Goal: Browse casually

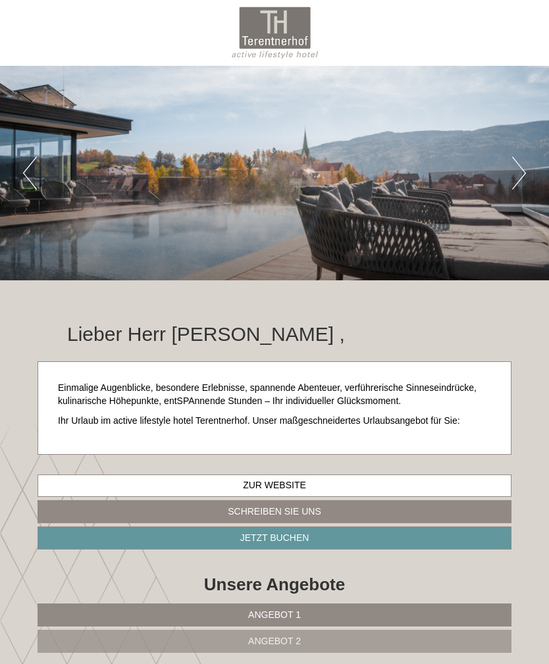
scroll to position [987, 0]
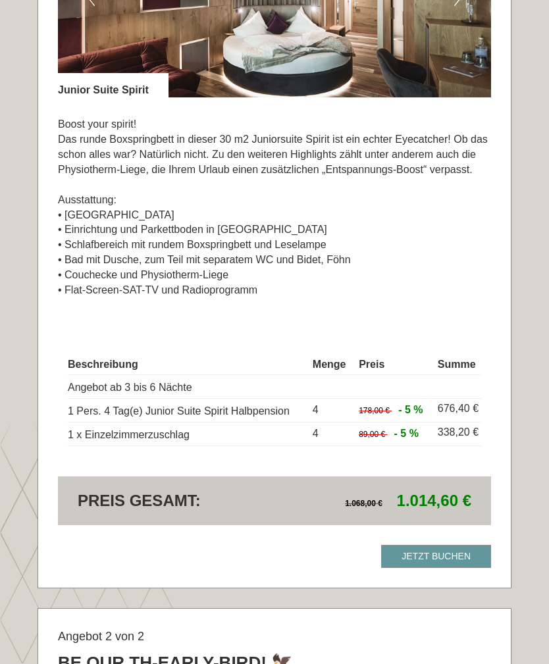
scroll to position [1007, 0]
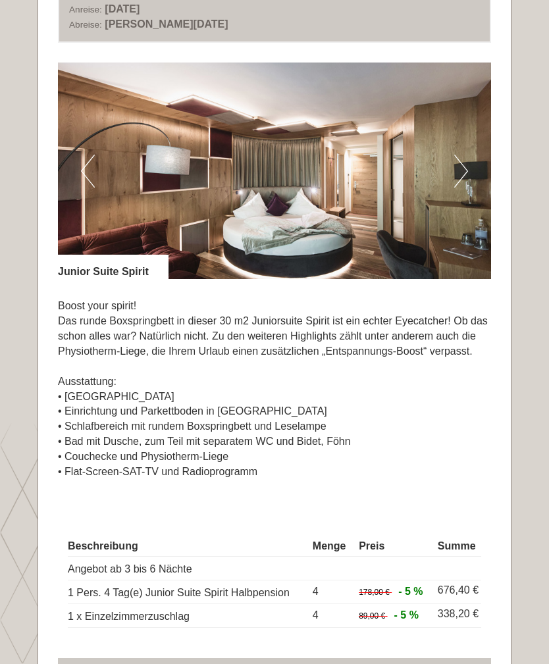
click at [458, 167] on button "Next" at bounding box center [461, 171] width 14 height 33
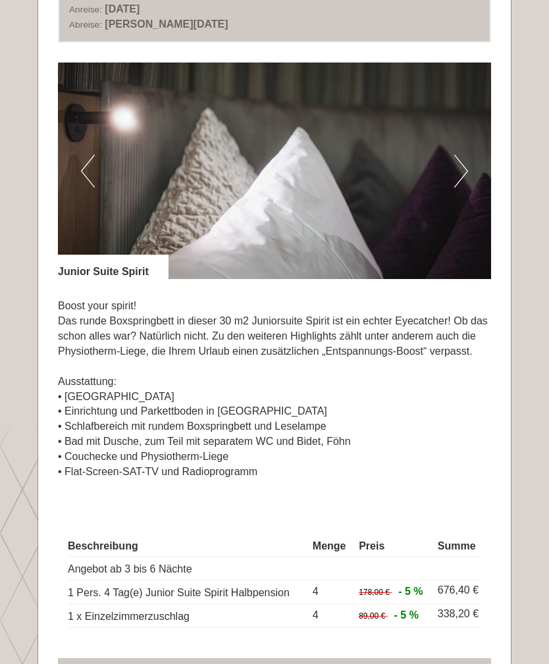
click at [457, 164] on button "Next" at bounding box center [461, 171] width 14 height 33
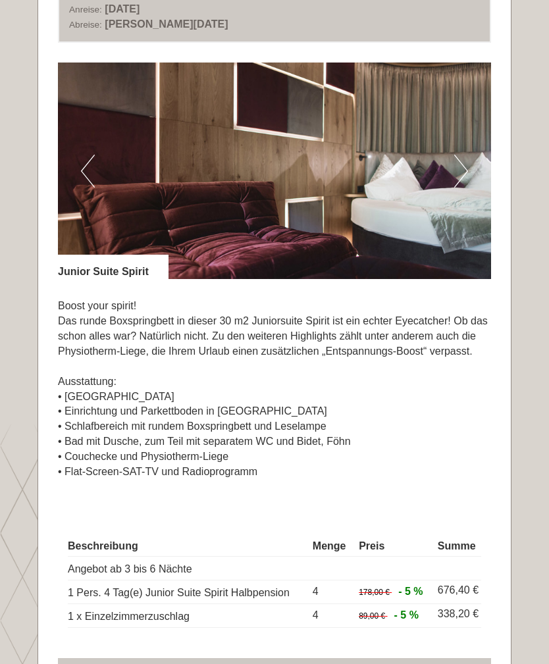
click at [459, 166] on button "Next" at bounding box center [461, 171] width 14 height 33
click at [454, 155] on button "Next" at bounding box center [461, 171] width 14 height 33
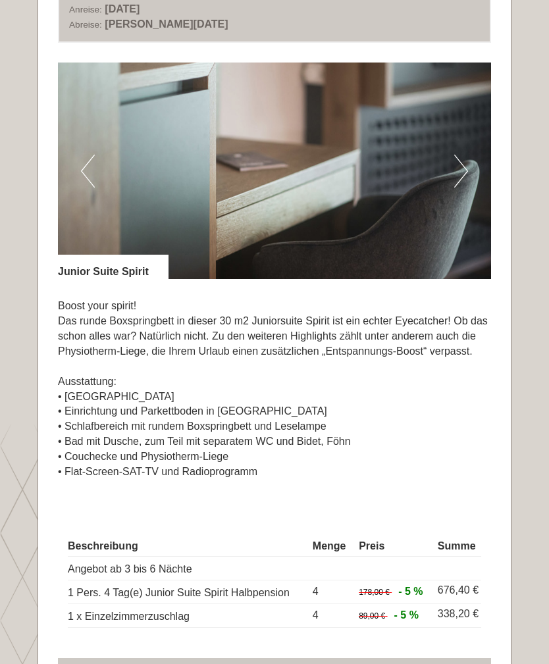
click at [456, 168] on button "Next" at bounding box center [461, 171] width 14 height 33
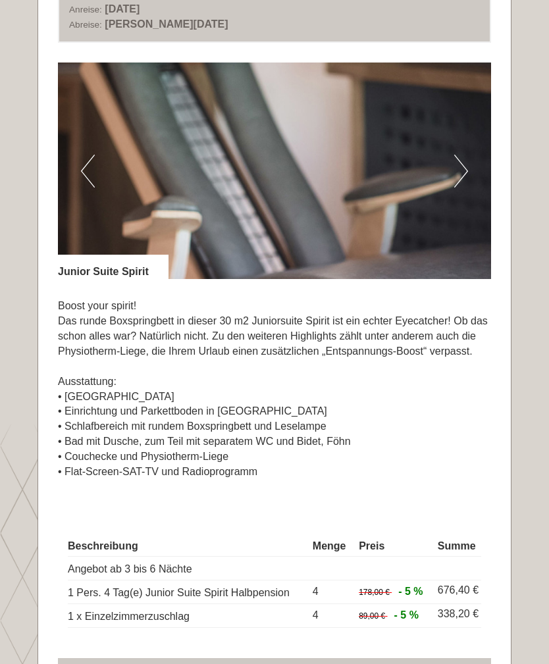
click at [450, 170] on img at bounding box center [274, 171] width 433 height 217
click at [451, 166] on img at bounding box center [274, 171] width 433 height 217
click at [459, 171] on button "Next" at bounding box center [461, 171] width 14 height 33
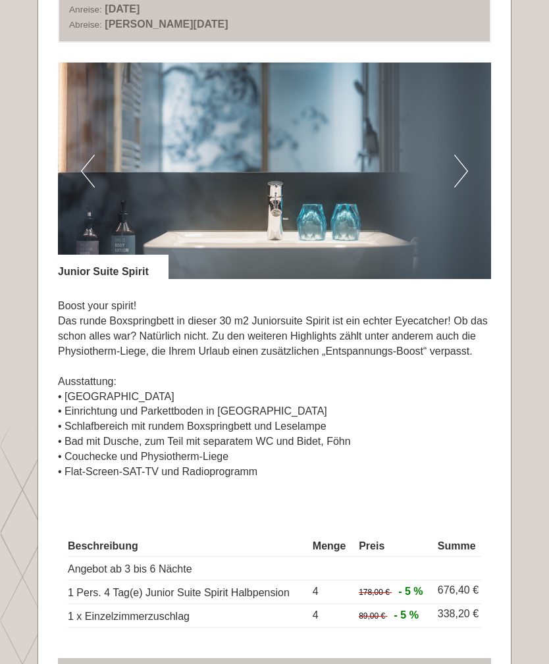
click at [463, 176] on button "Next" at bounding box center [461, 171] width 14 height 33
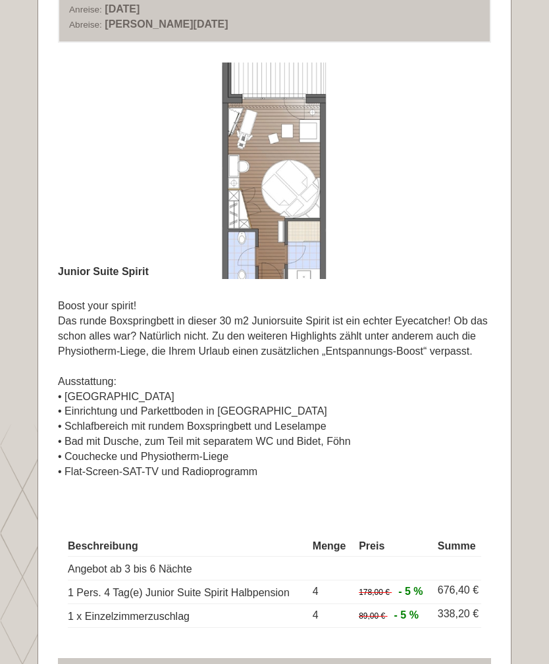
click at [463, 180] on button "Next" at bounding box center [461, 171] width 14 height 33
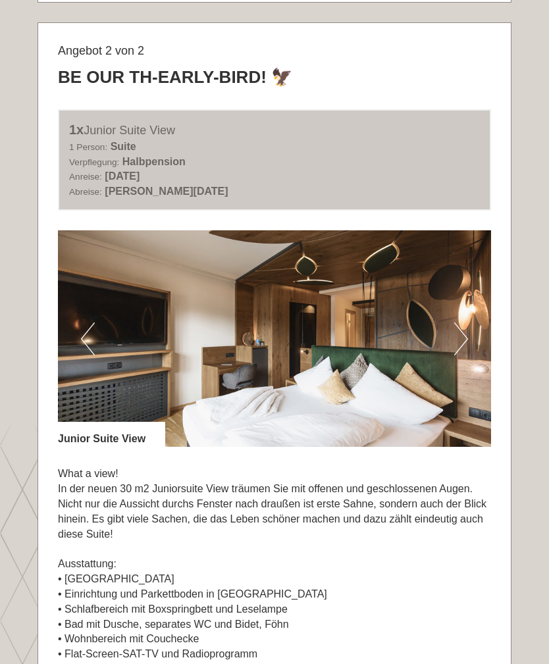
scroll to position [1614, 0]
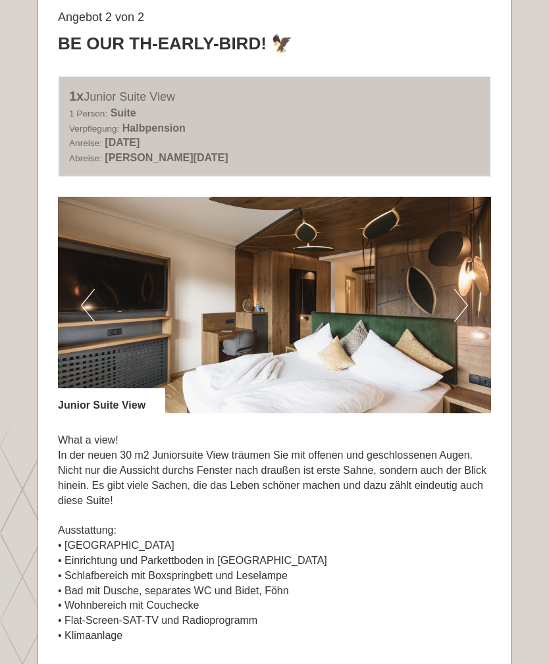
click at [463, 295] on button "Next" at bounding box center [461, 305] width 14 height 33
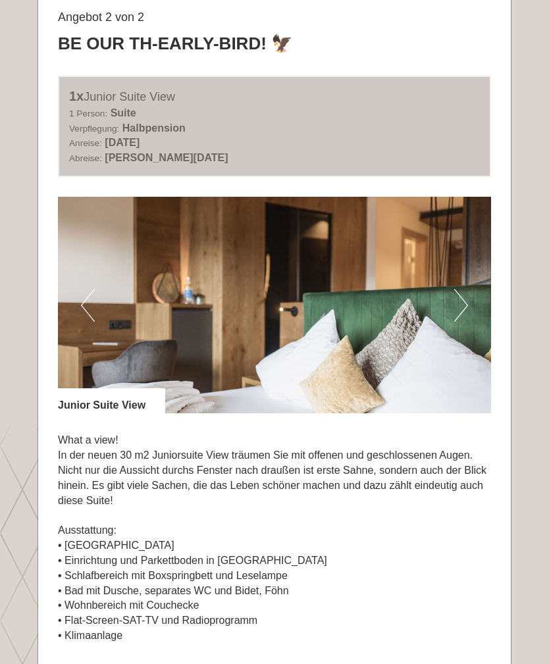
click at [467, 290] on button "Next" at bounding box center [461, 305] width 14 height 33
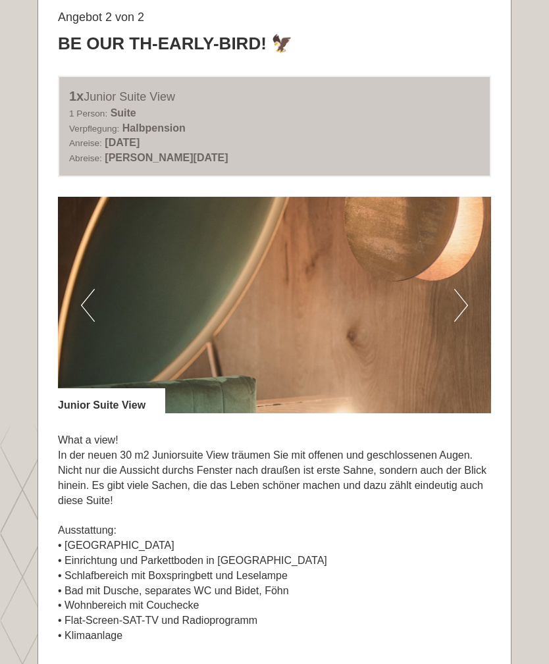
click at [462, 289] on button "Next" at bounding box center [461, 305] width 14 height 33
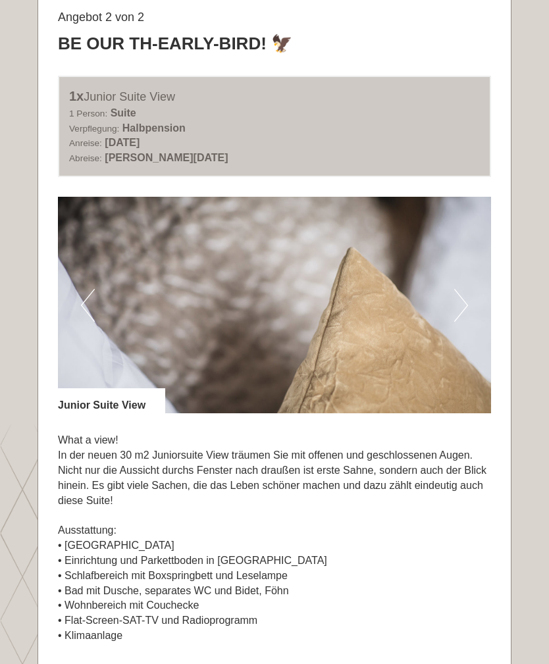
click at [460, 292] on button "Next" at bounding box center [461, 305] width 14 height 33
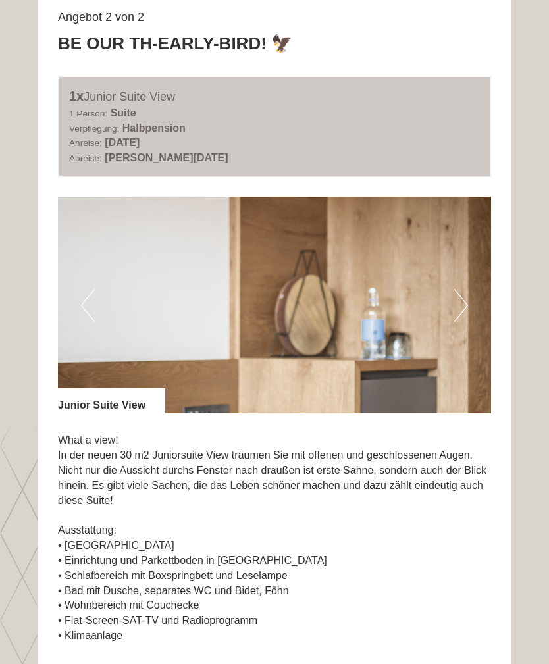
click at [461, 289] on button "Next" at bounding box center [461, 305] width 14 height 33
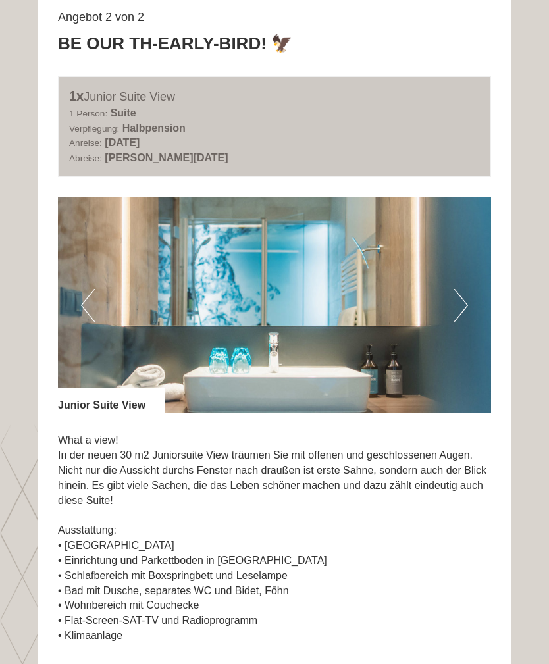
click at [459, 292] on button "Next" at bounding box center [461, 305] width 14 height 33
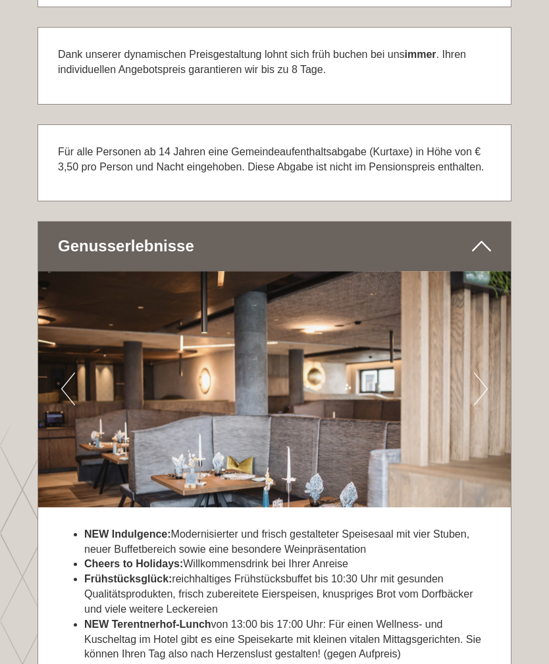
scroll to position [3149, 0]
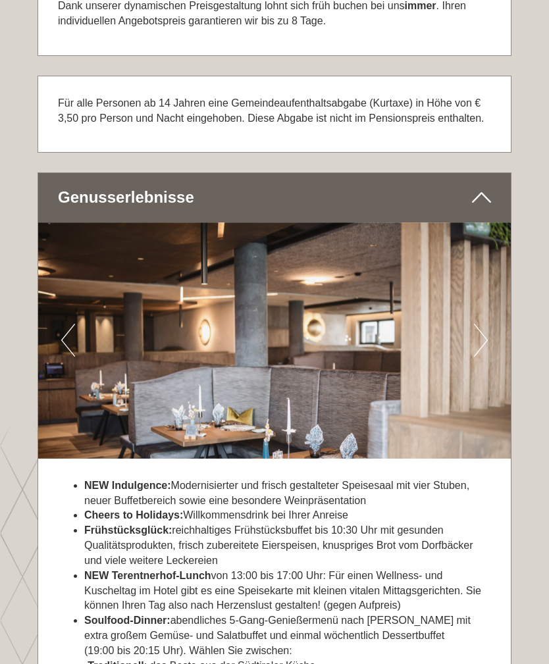
click at [481, 324] on button "Next" at bounding box center [481, 340] width 14 height 33
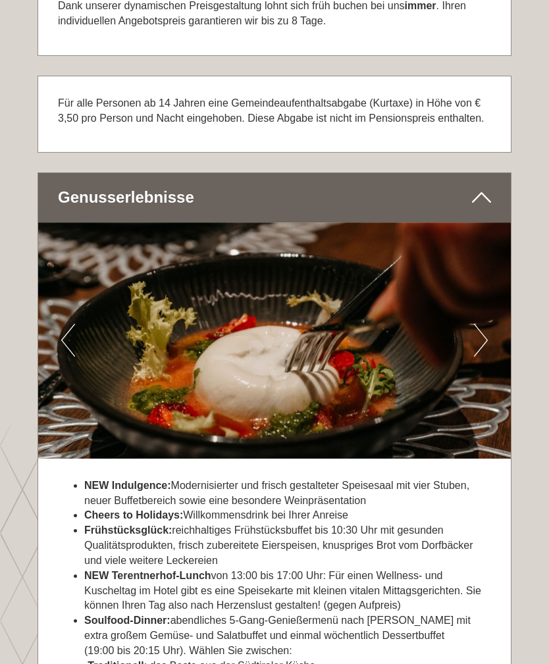
click at [481, 324] on button "Next" at bounding box center [481, 340] width 14 height 33
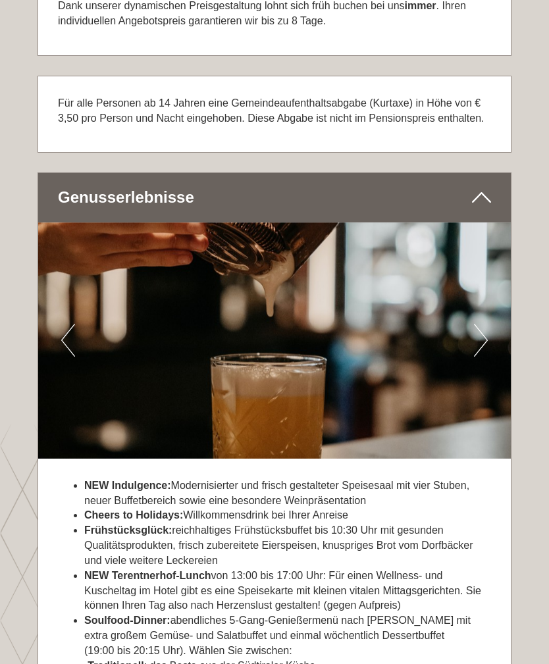
click at [482, 324] on button "Next" at bounding box center [481, 340] width 14 height 33
click at [483, 324] on button "Next" at bounding box center [481, 340] width 14 height 33
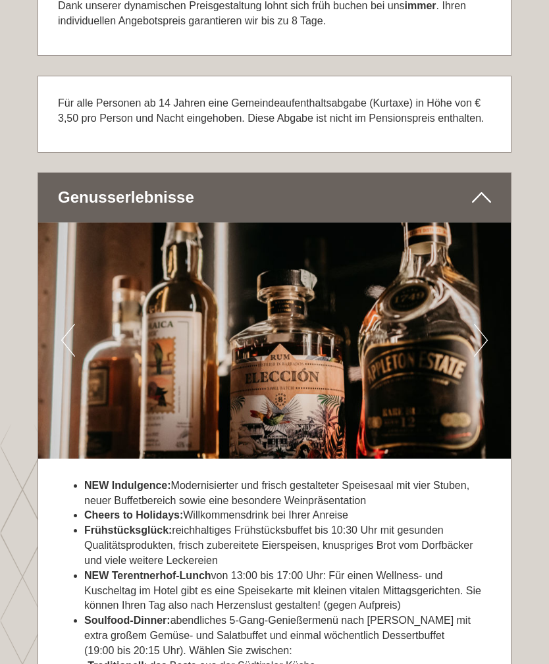
click at [483, 324] on button "Next" at bounding box center [481, 340] width 14 height 33
click at [486, 324] on button "Next" at bounding box center [481, 340] width 14 height 33
click at [481, 324] on button "Next" at bounding box center [481, 340] width 14 height 33
